Goal: Task Accomplishment & Management: Manage account settings

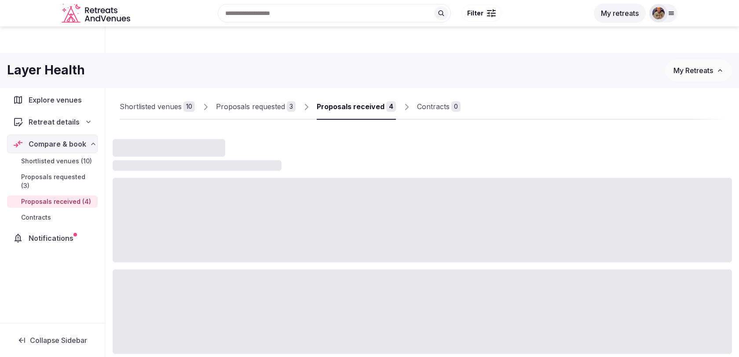
scroll to position [51, 0]
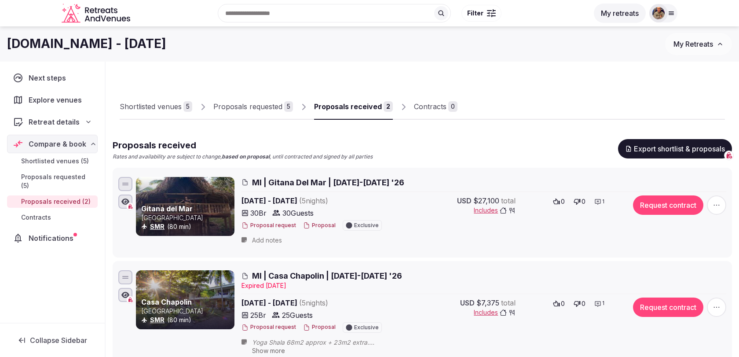
click at [274, 110] on div "Proposals requested" at bounding box center [247, 106] width 69 height 11
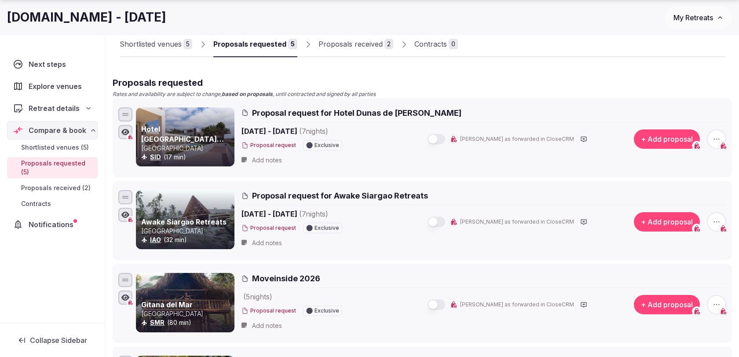
scroll to position [68, 0]
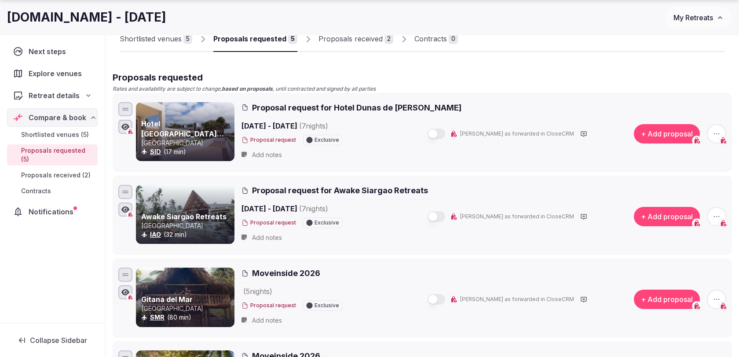
click at [445, 128] on button "button" at bounding box center [436, 133] width 18 height 11
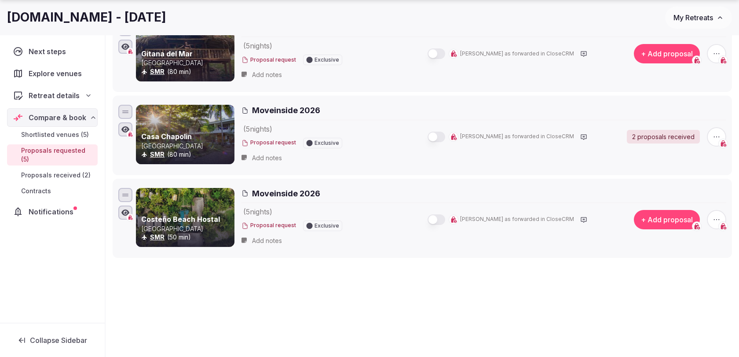
scroll to position [327, 0]
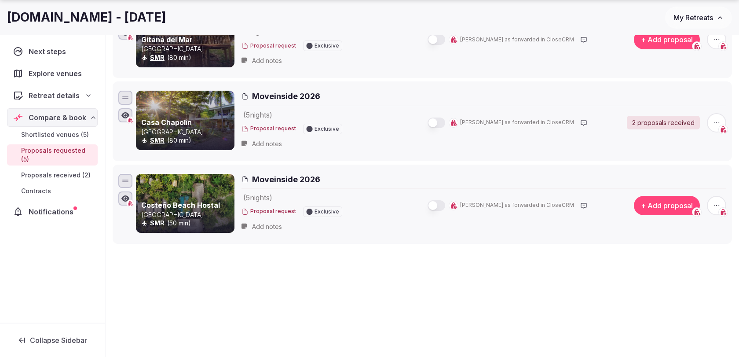
click at [445, 202] on button "button" at bounding box center [436, 205] width 18 height 11
click at [445, 118] on button "button" at bounding box center [436, 122] width 18 height 11
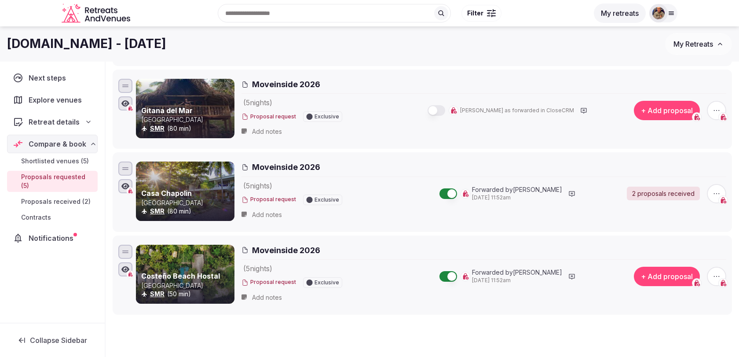
scroll to position [254, 0]
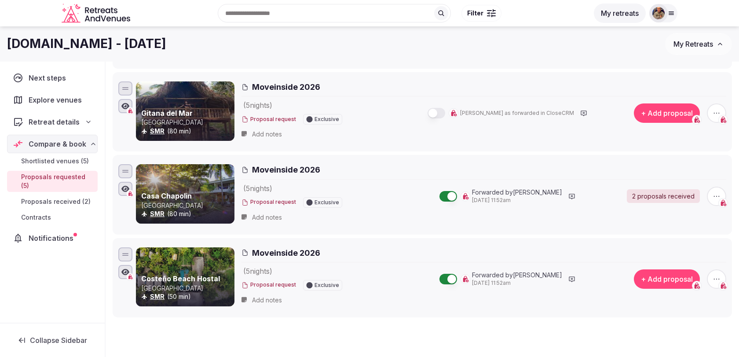
click at [453, 117] on div "( 5 night s ) Proposal request Exclusive Mark as forwarded in CloseCRM" at bounding box center [427, 113] width 372 height 26
click at [445, 114] on button "button" at bounding box center [436, 113] width 18 height 11
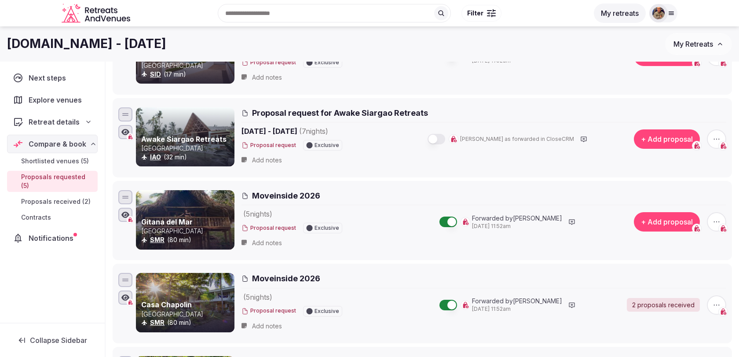
scroll to position [130, 0]
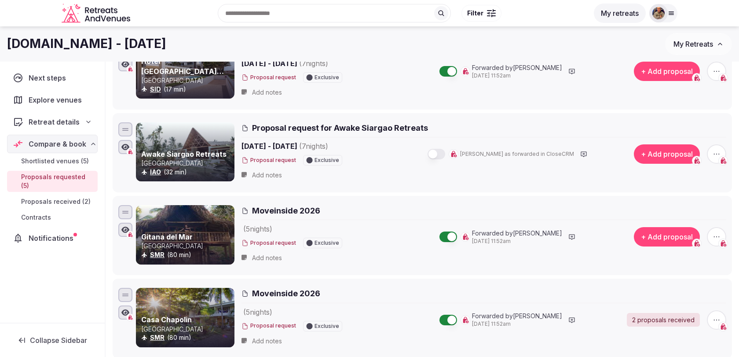
click at [453, 158] on div "Mark as forwarded in CloseCRM" at bounding box center [508, 154] width 210 height 12
click at [445, 151] on button "button" at bounding box center [436, 154] width 18 height 11
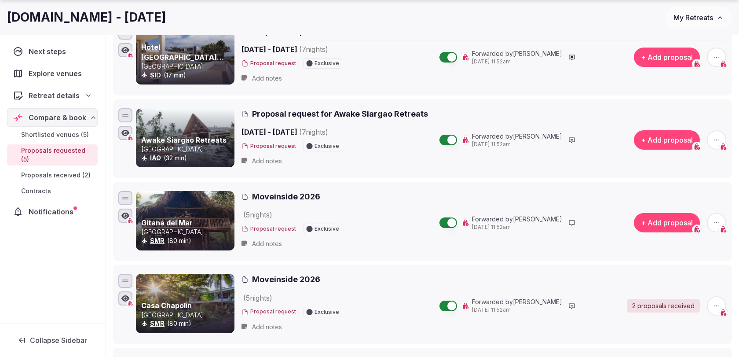
scroll to position [147, 0]
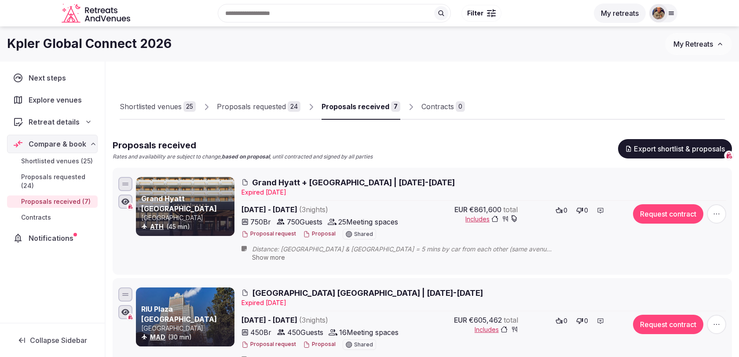
click at [396, 181] on span "Grand Hyatt + [GEOGRAPHIC_DATA] | [DATE]-[DATE]" at bounding box center [353, 182] width 203 height 11
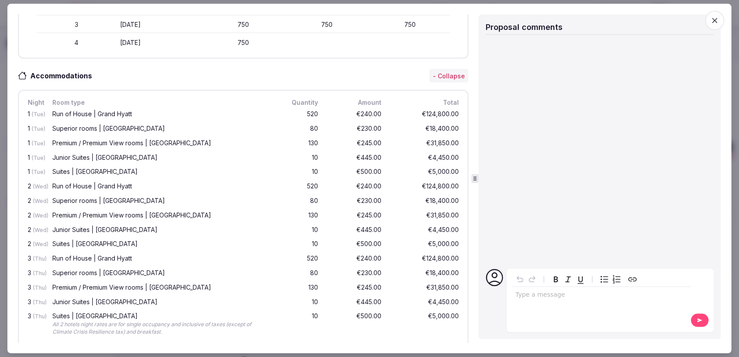
scroll to position [307, 0]
